Goal: Task Accomplishment & Management: Use online tool/utility

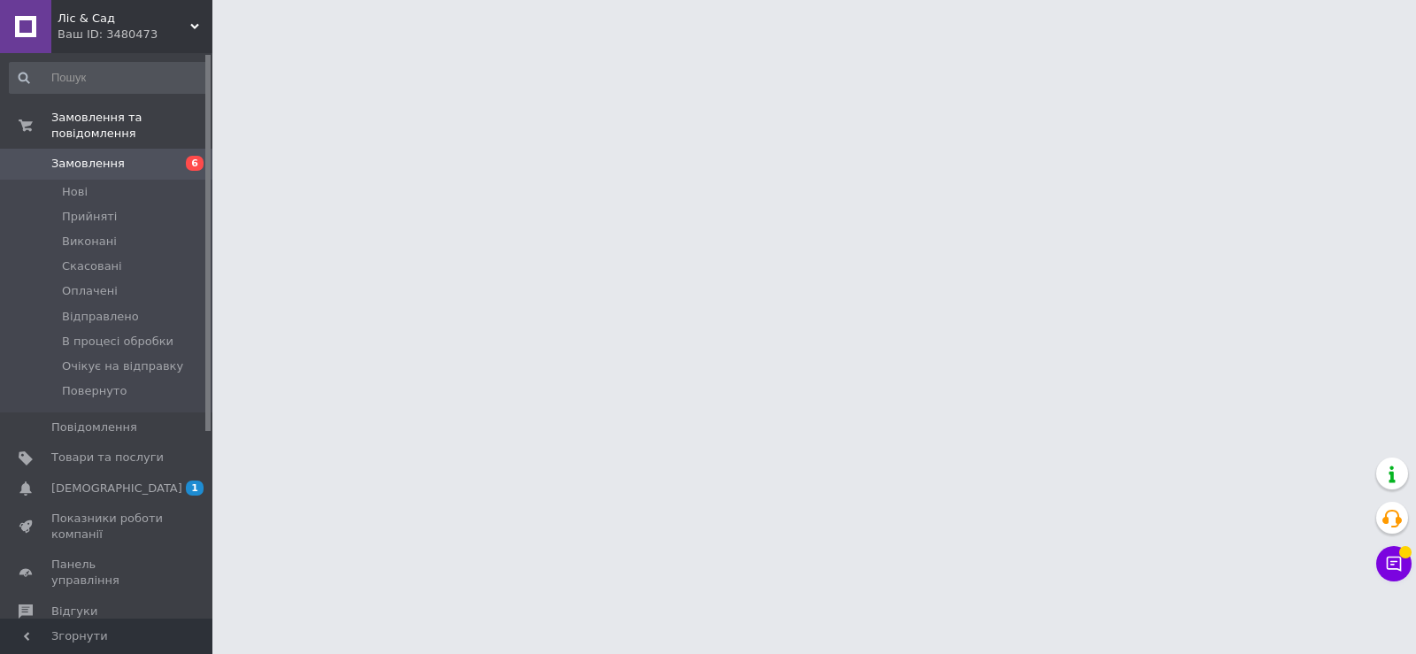
click at [146, 156] on span "Замовлення" at bounding box center [107, 164] width 112 height 16
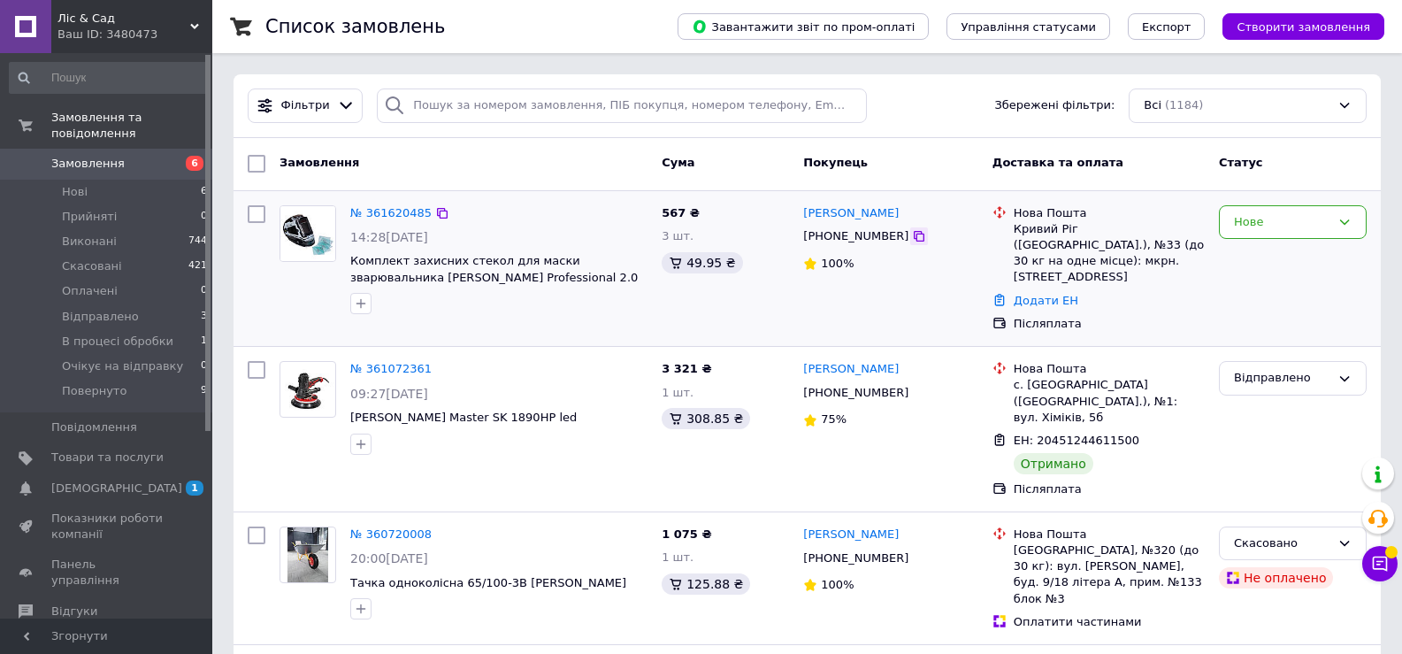
click at [912, 243] on icon at bounding box center [919, 236] width 14 height 14
click at [1321, 209] on div "Нове" at bounding box center [1293, 222] width 148 height 35
click at [1290, 290] on li "Відправлено" at bounding box center [1293, 299] width 146 height 33
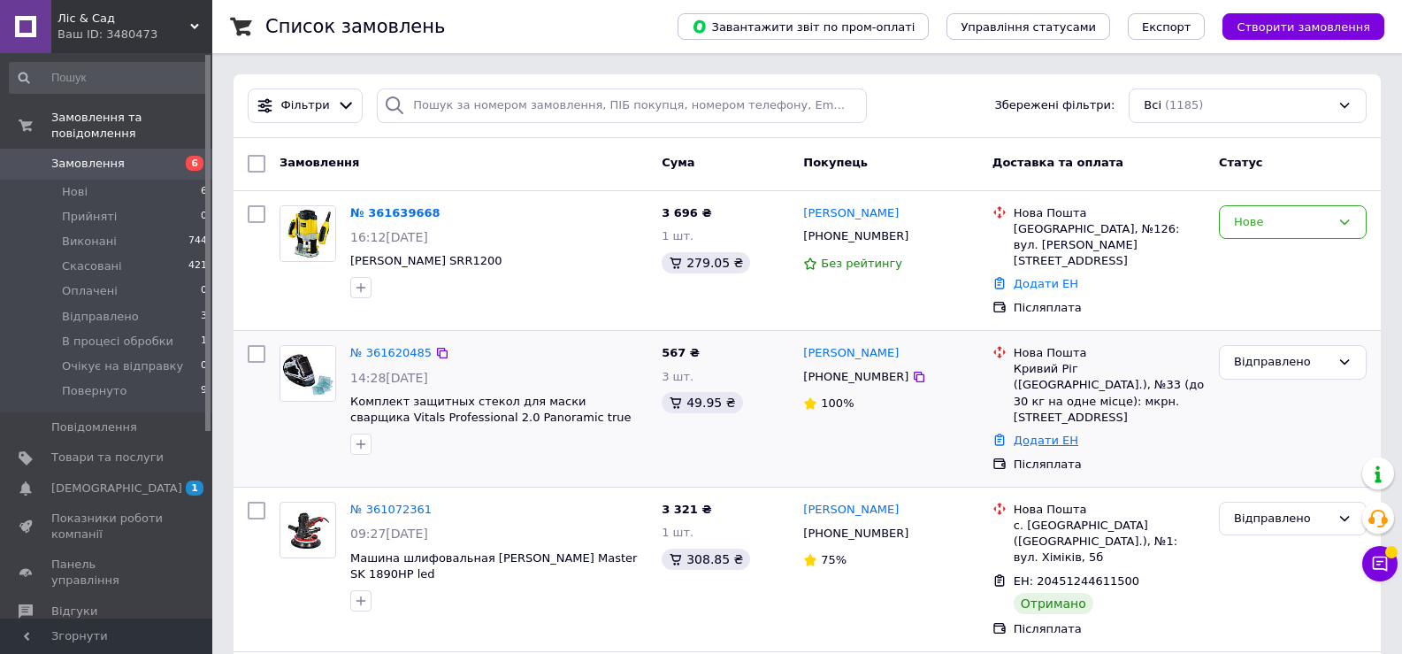
click at [1027, 434] on link "Додати ЕН" at bounding box center [1046, 440] width 65 height 13
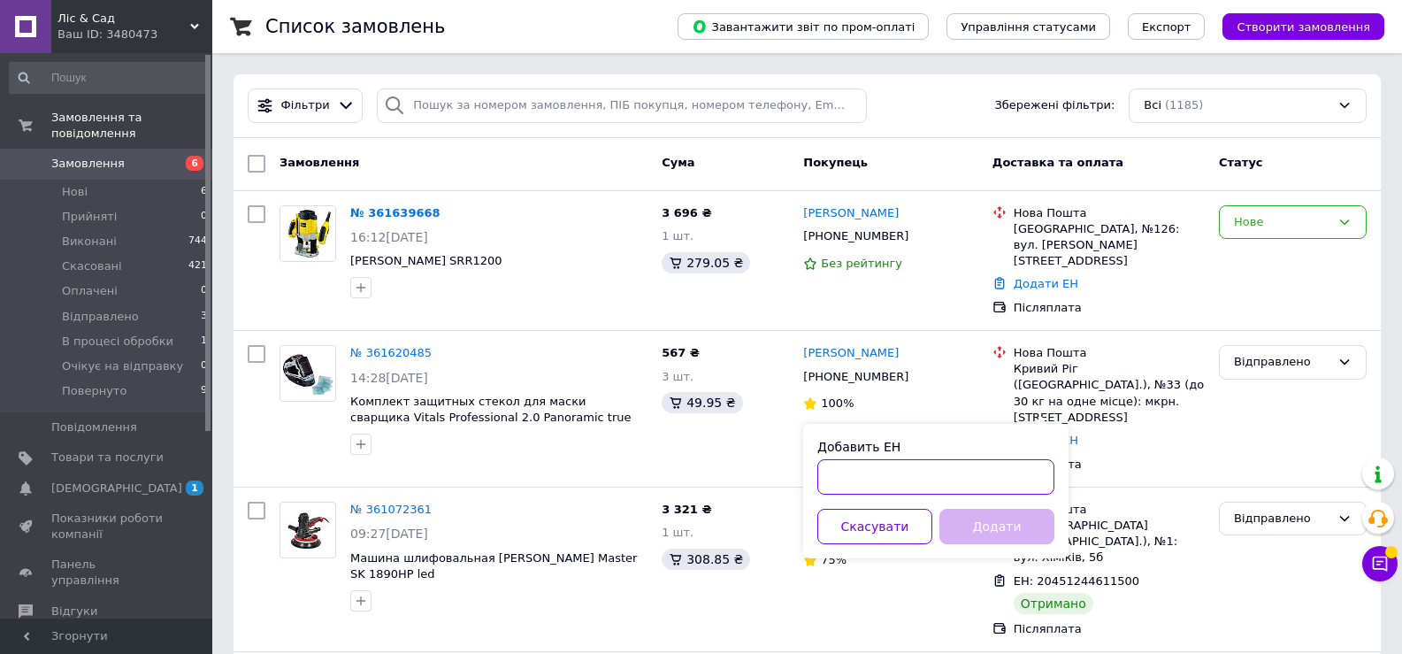
click at [930, 464] on input "Добавить ЕН" at bounding box center [935, 476] width 237 height 35
paste input "20451247321698"
type input "20451247321698"
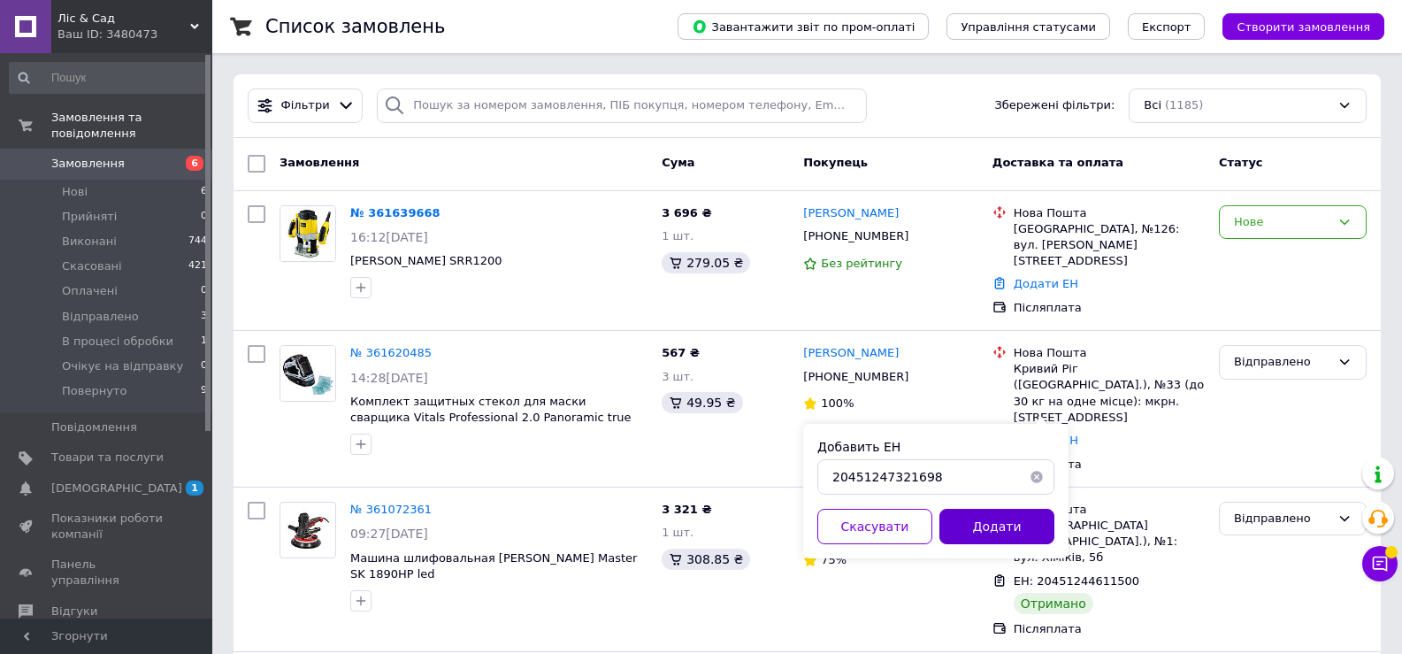
click at [1025, 524] on button "Додати" at bounding box center [997, 526] width 115 height 35
